Goal: Check status: Check status

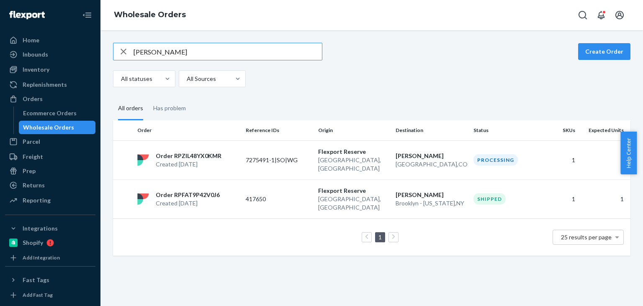
click at [257, 51] on input "[PERSON_NAME]" at bounding box center [228, 51] width 188 height 17
click at [50, 114] on div "Ecommerce Orders" at bounding box center [50, 113] width 54 height 8
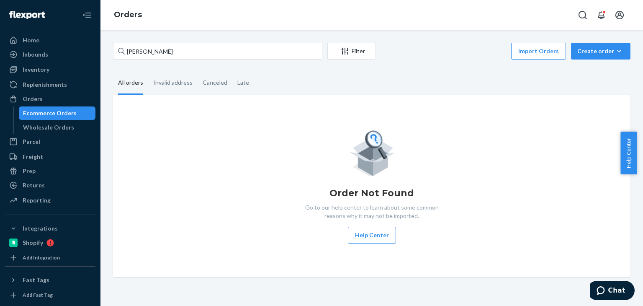
click at [50, 114] on div "Ecommerce Orders" at bounding box center [50, 113] width 54 height 8
click at [179, 43] on input "[PERSON_NAME]" at bounding box center [217, 51] width 209 height 17
paste input "[PERSON_NAME]"
type input "[PERSON_NAME]"
click at [393, 84] on fieldset "All orders Invalid address Canceled Late" at bounding box center [372, 83] width 518 height 23
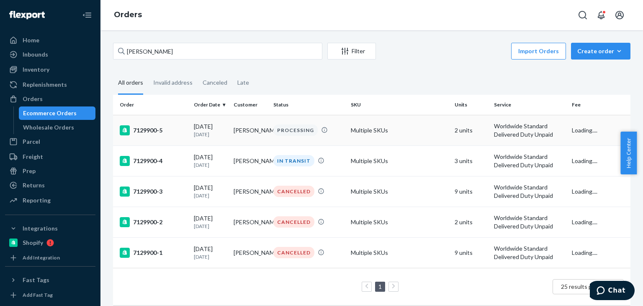
click at [230, 135] on td "[PERSON_NAME]" at bounding box center [250, 130] width 40 height 31
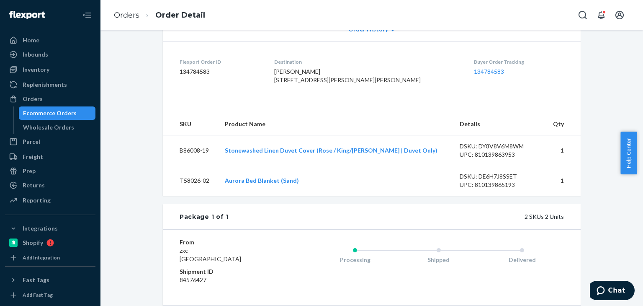
scroll to position [300, 0]
